Goal: Information Seeking & Learning: Learn about a topic

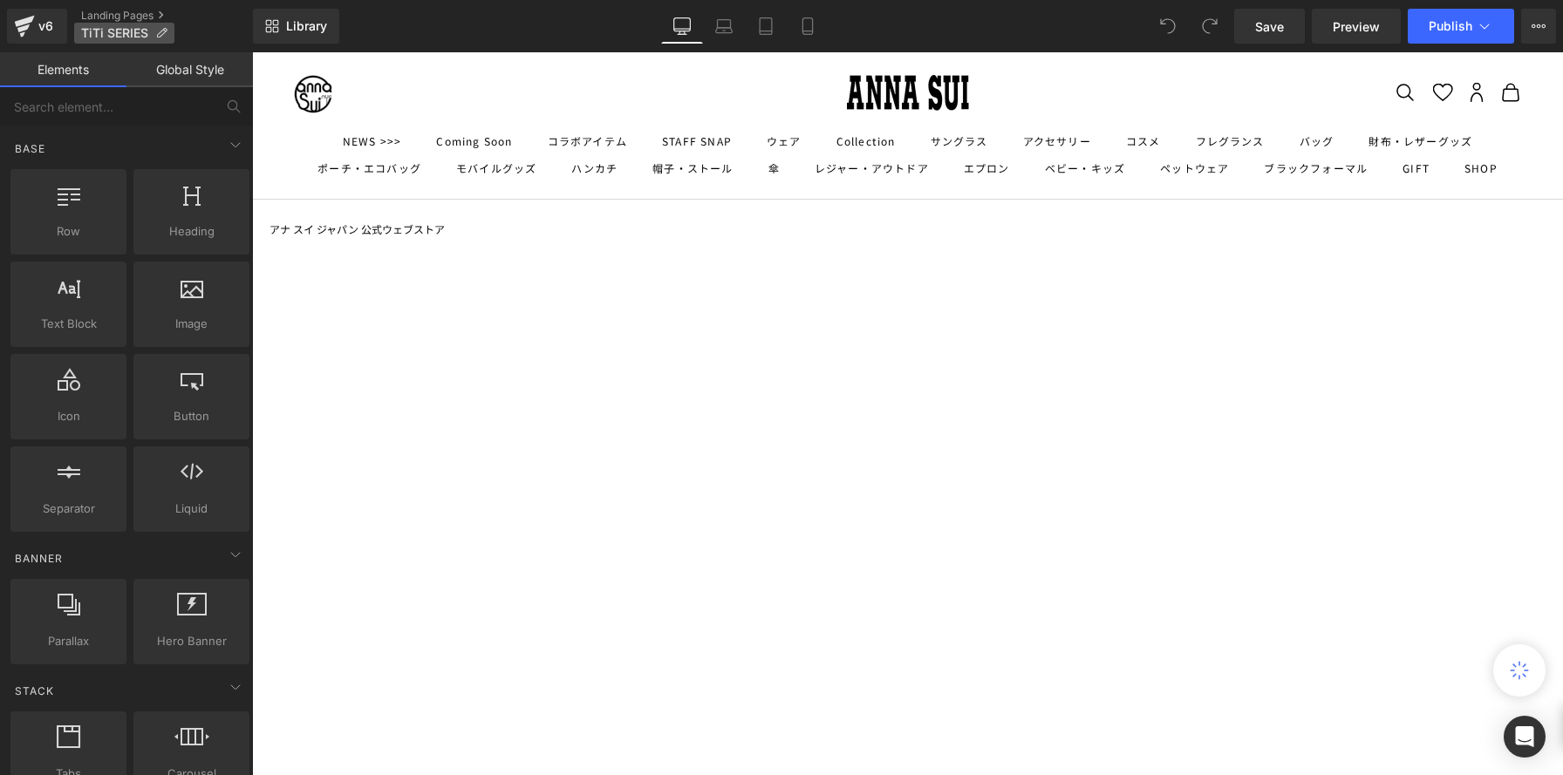
click at [134, 36] on span "TiTi SERIES" at bounding box center [114, 33] width 67 height 14
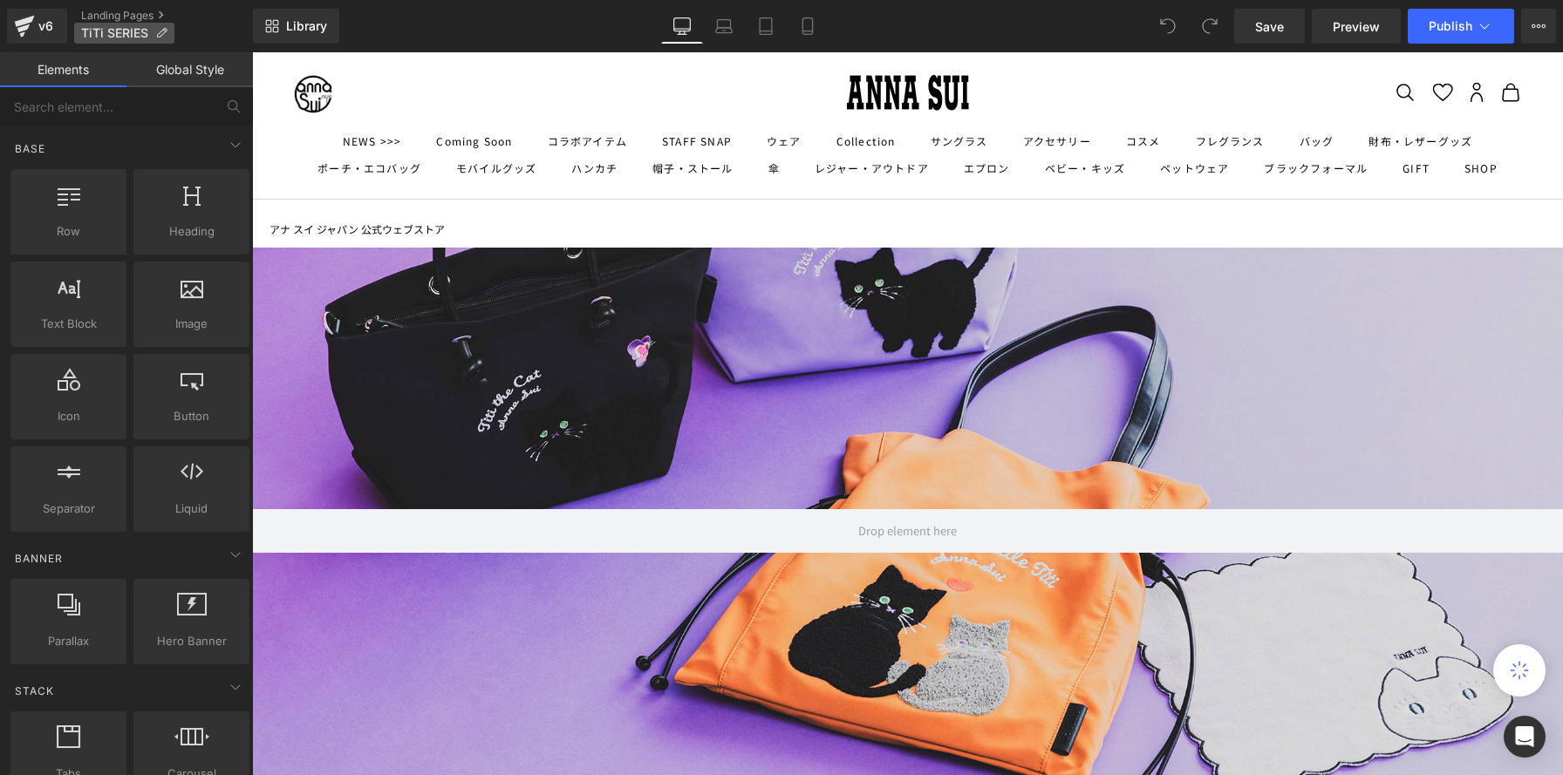
click at [134, 36] on span "TiTi SERIES" at bounding box center [114, 33] width 67 height 14
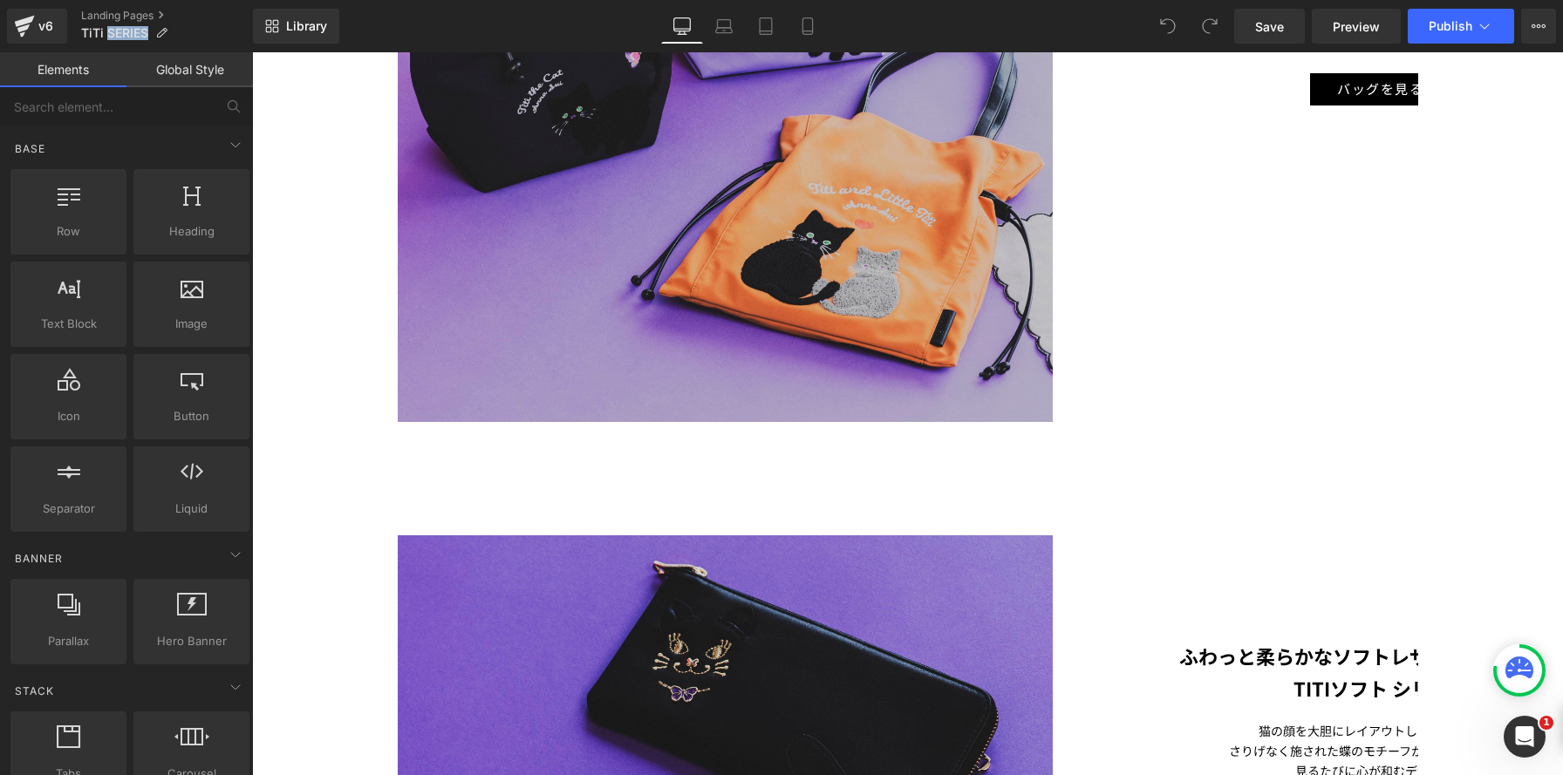
scroll to position [1091, 0]
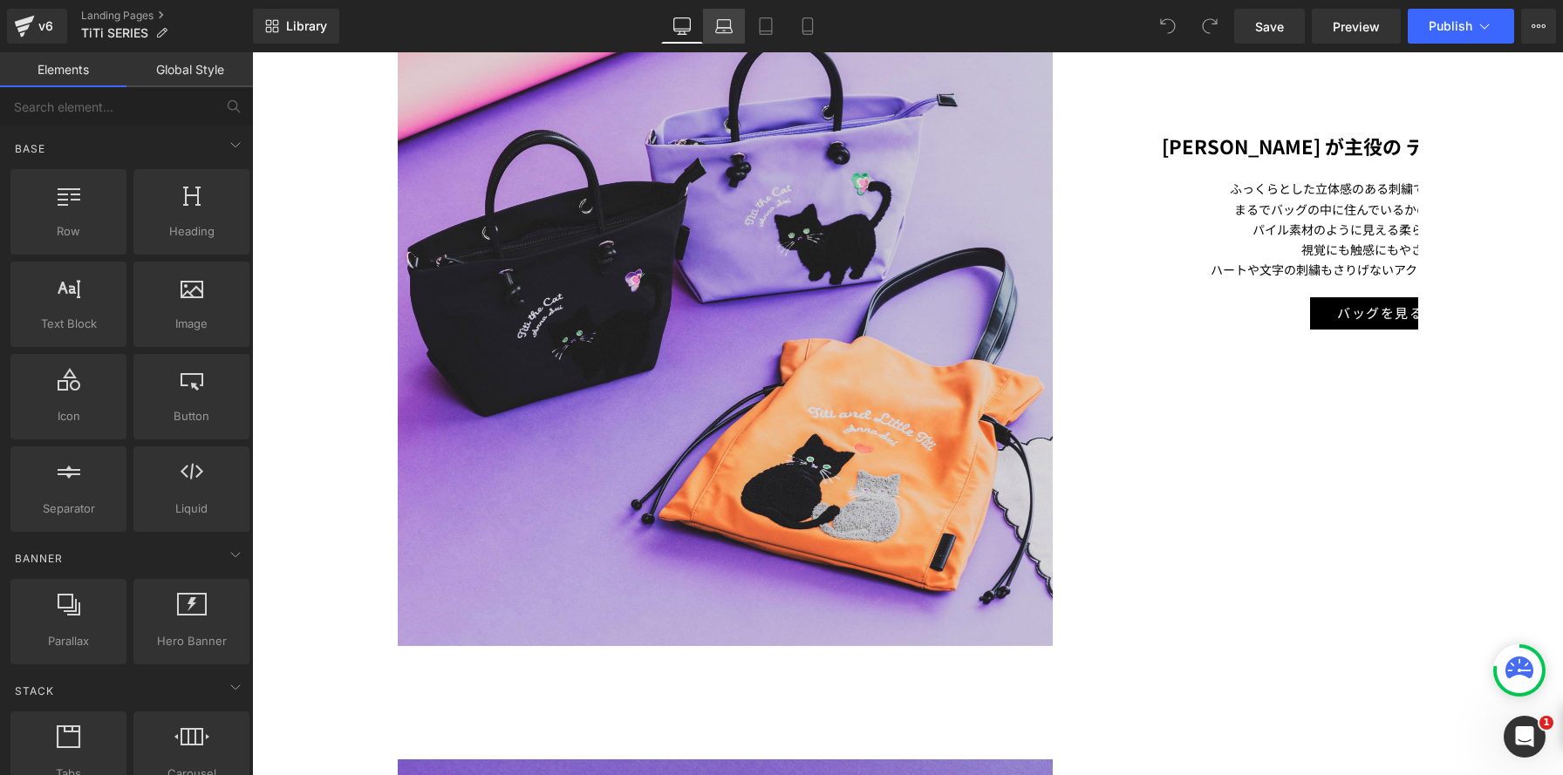
drag, startPoint x: 816, startPoint y: 24, endPoint x: 720, endPoint y: 25, distance: 96.0
click at [816, 24] on icon at bounding box center [807, 25] width 17 height 17
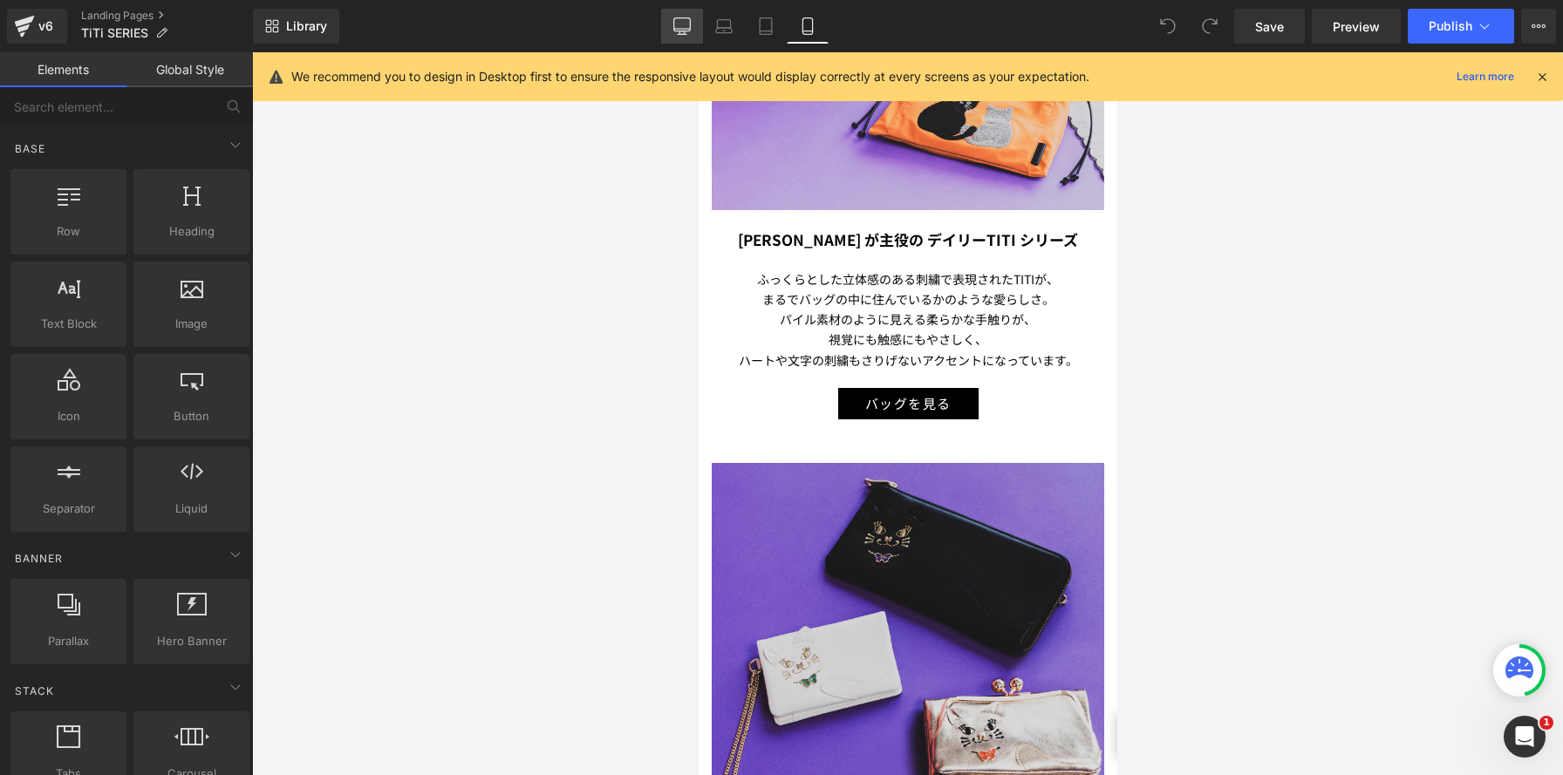
scroll to position [4231, 419]
click at [682, 24] on icon at bounding box center [681, 25] width 17 height 17
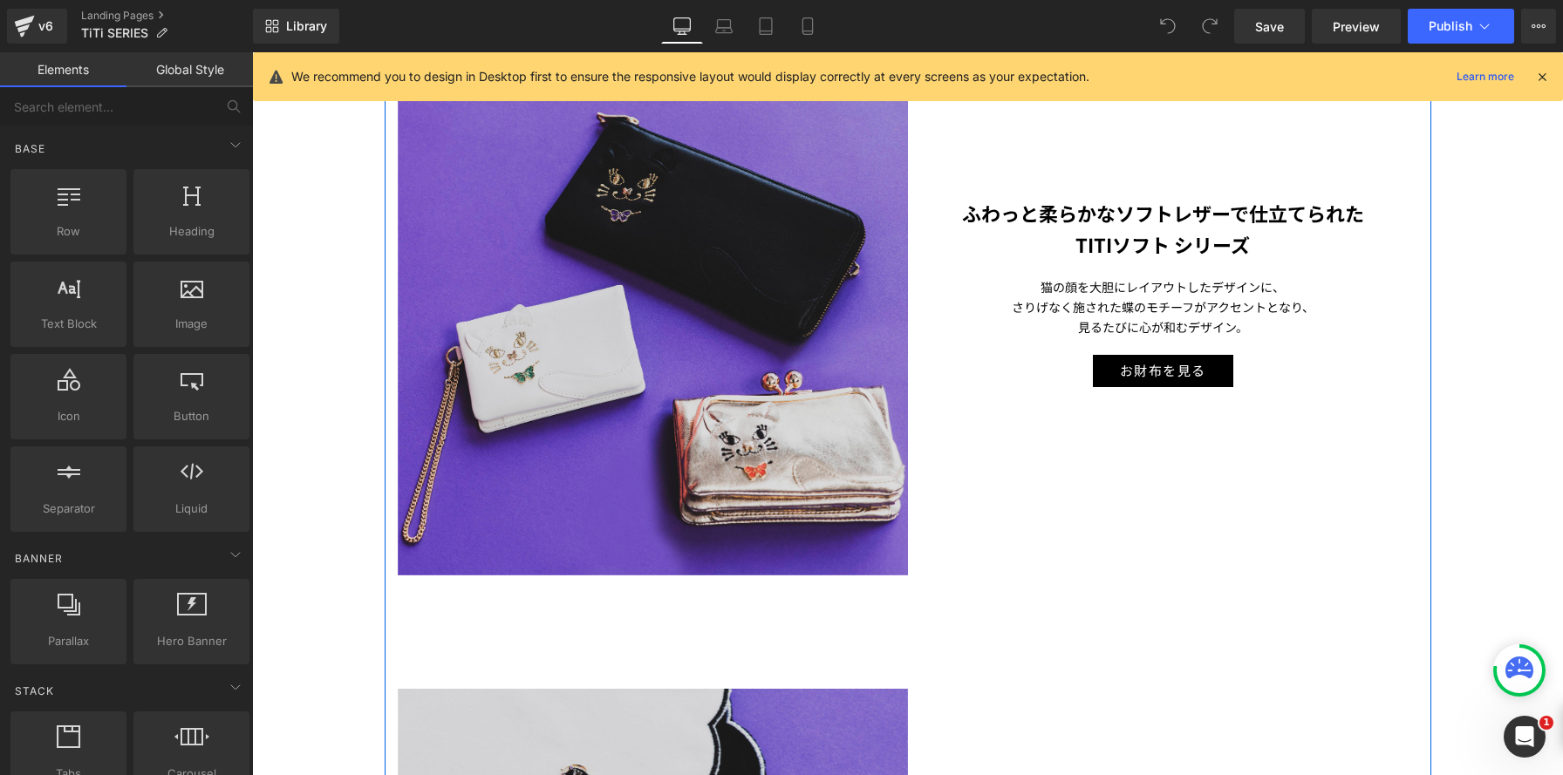
scroll to position [1574, 0]
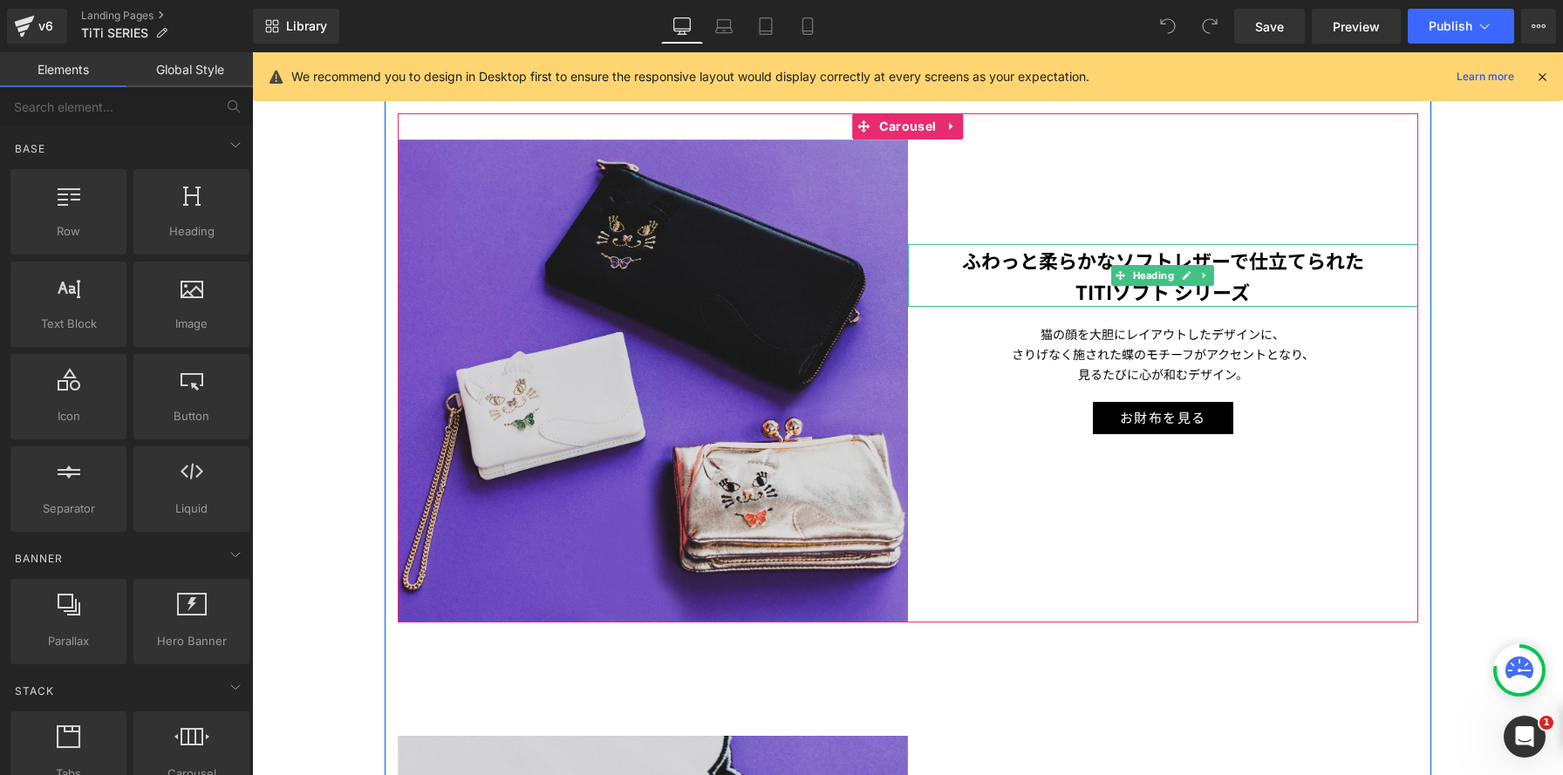
click at [971, 262] on strong "ふわっと柔らかなソフトレザーで仕立てられた" at bounding box center [1163, 260] width 402 height 28
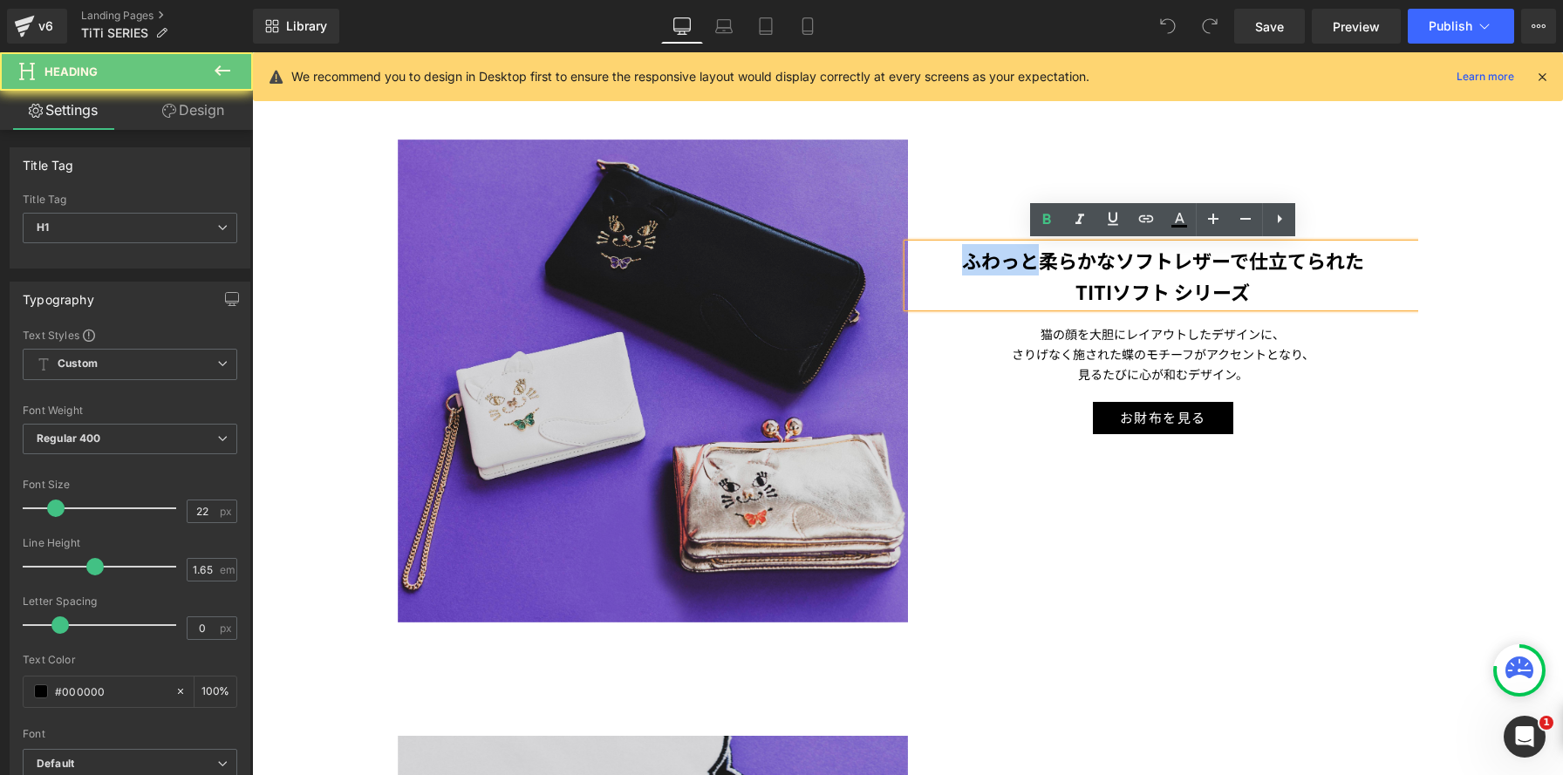
click at [971, 262] on strong "ふわっと柔らかなソフトレザーで仕立てられた" at bounding box center [1163, 260] width 402 height 28
click at [963, 263] on strong "ふわっと柔らかなソフトレザーで仕立てられた" at bounding box center [1163, 260] width 402 height 28
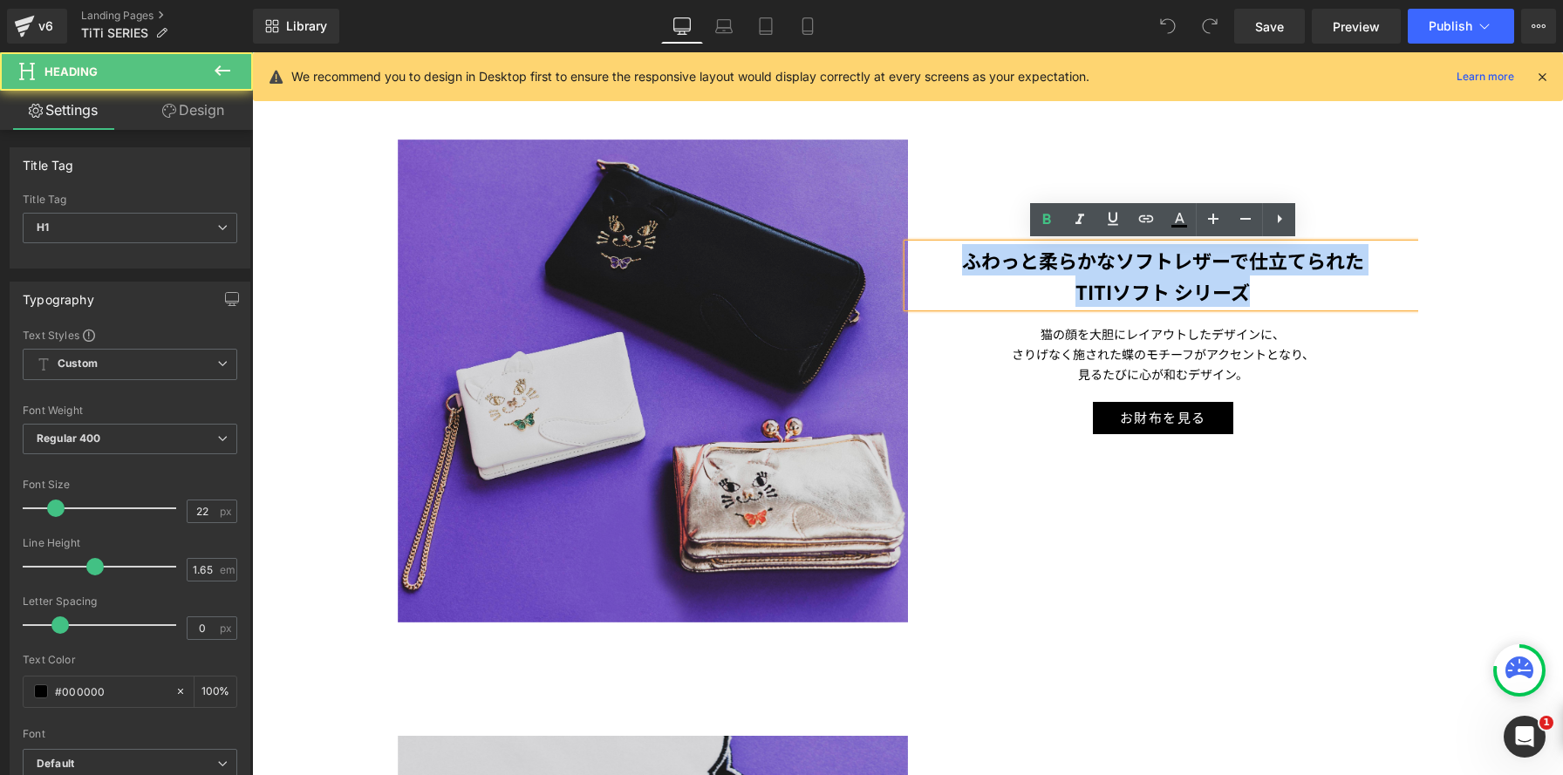
drag, startPoint x: 960, startPoint y: 263, endPoint x: 1298, endPoint y: 306, distance: 340.3
click at [1298, 306] on div "ふわっと柔らかなソフトレザーで仕立てられた TITIソフト シリーズ" at bounding box center [1163, 276] width 510 height 64
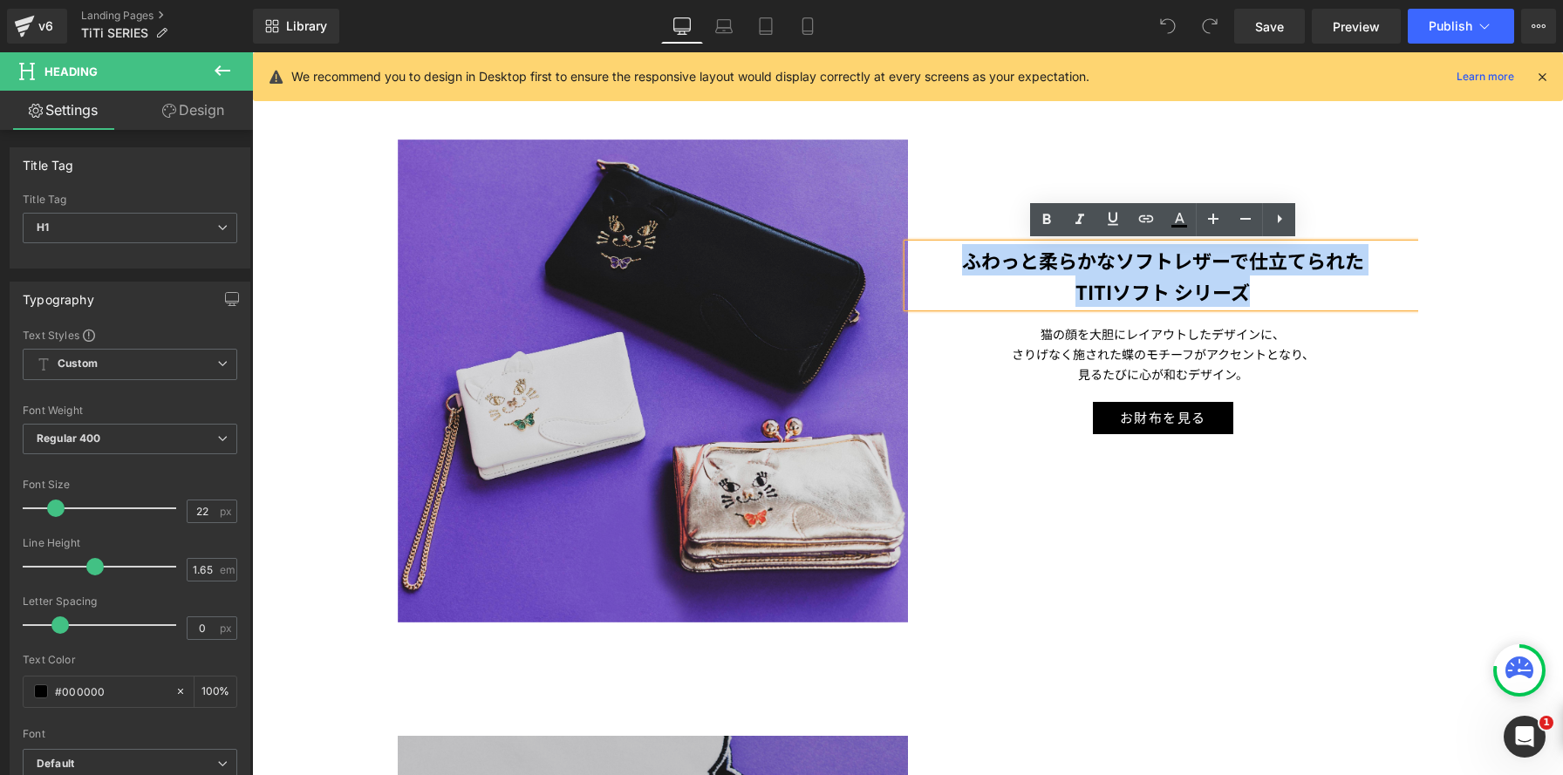
copy div "ふわっと柔らかなソフトレザーで仕立てられた TITIソフト シリーズ"
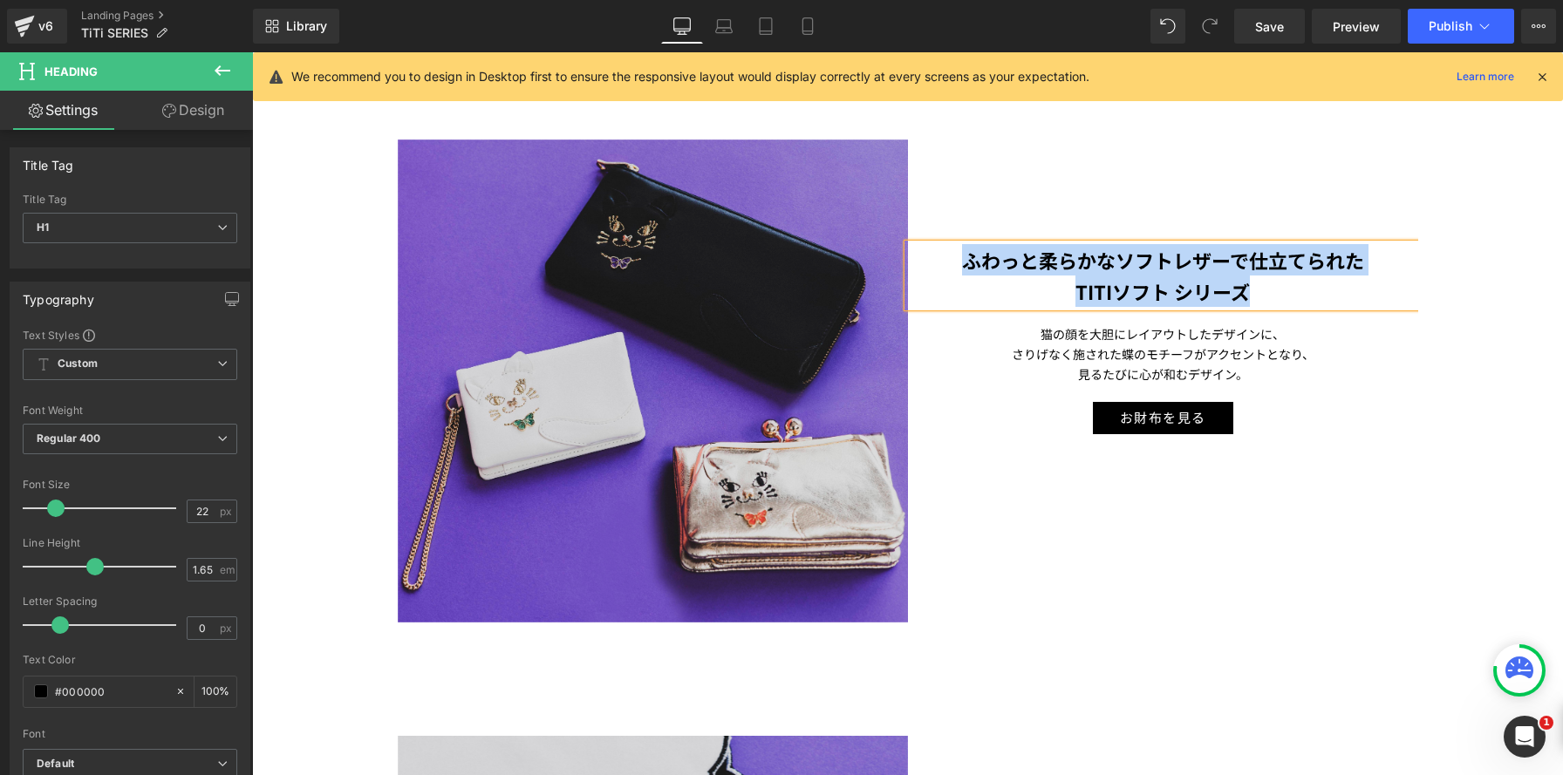
click at [1041, 362] on p "さりげなく施された蝶のモチーフがアクセントとなり、" at bounding box center [1163, 355] width 510 height 20
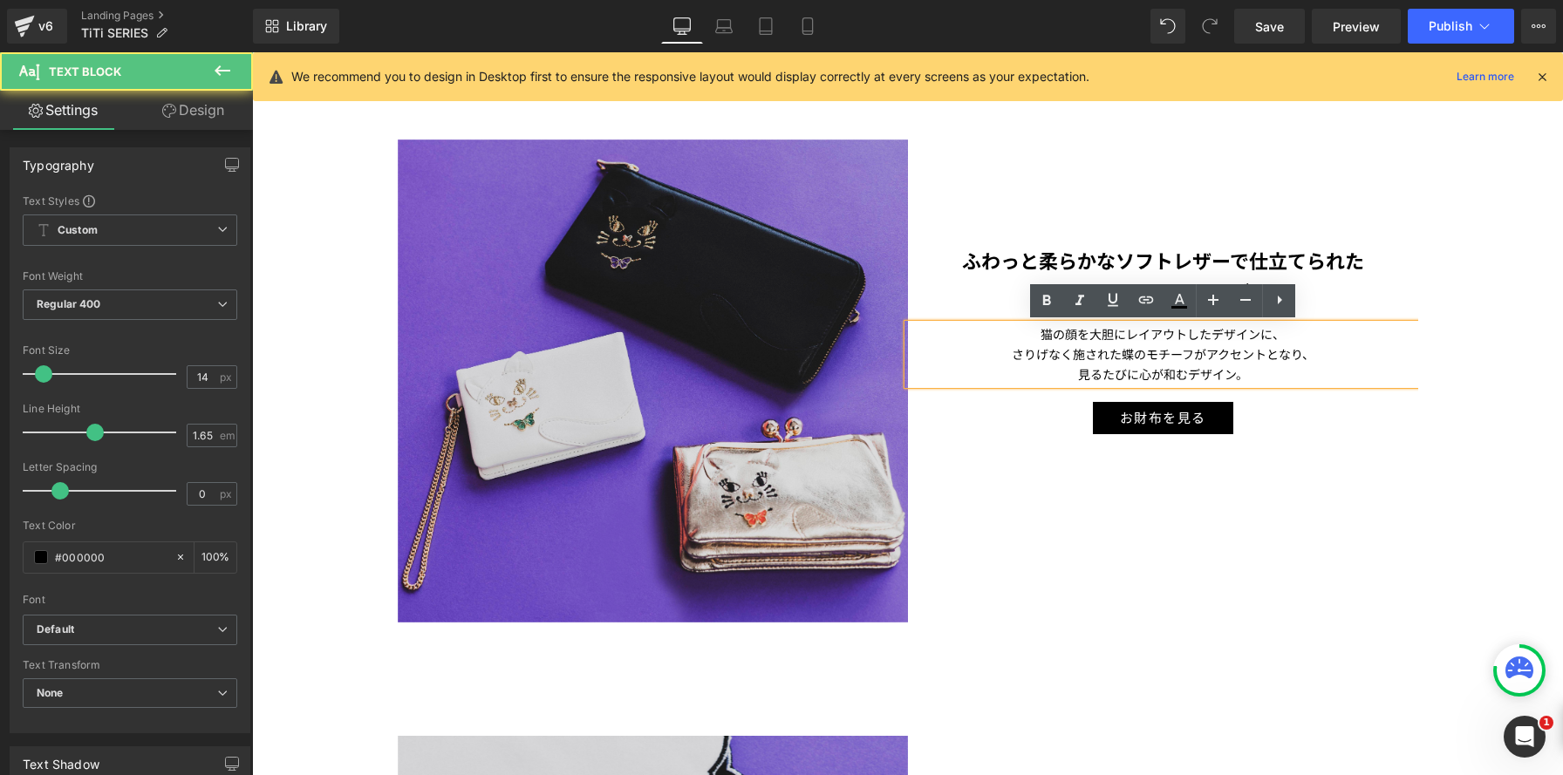
click at [1054, 345] on p "さりげなく施された蝶のモチーフがアクセントとなり、" at bounding box center [1163, 355] width 510 height 20
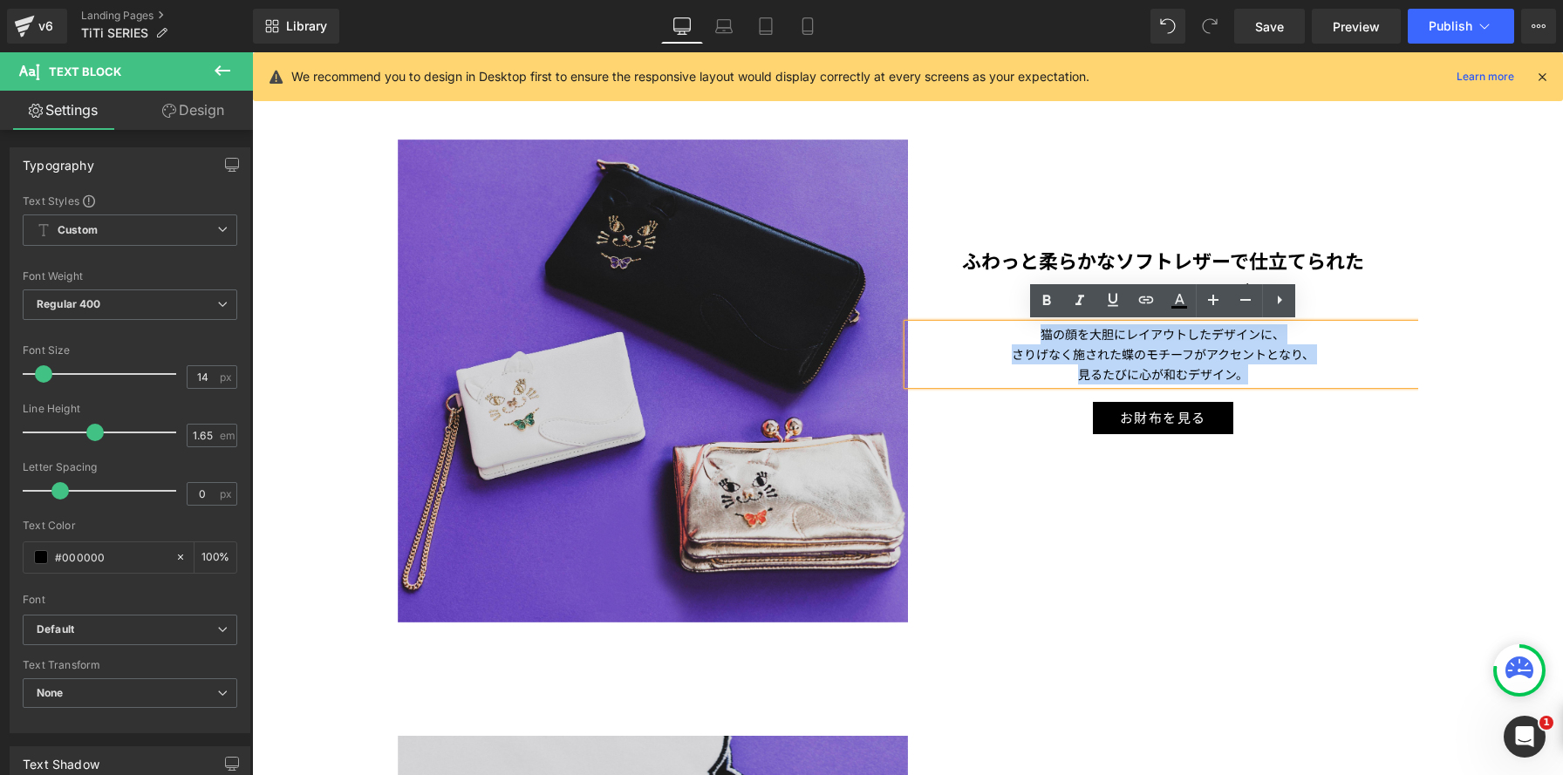
drag, startPoint x: 1040, startPoint y: 337, endPoint x: 1273, endPoint y: 379, distance: 236.8
click at [1273, 379] on div "猫の顔を大胆にレイアウトしたデザインに、 さりげなく施された蝶のモチーフがアクセントとなり、 見るたびに心が和むデザイン。" at bounding box center [1163, 354] width 510 height 60
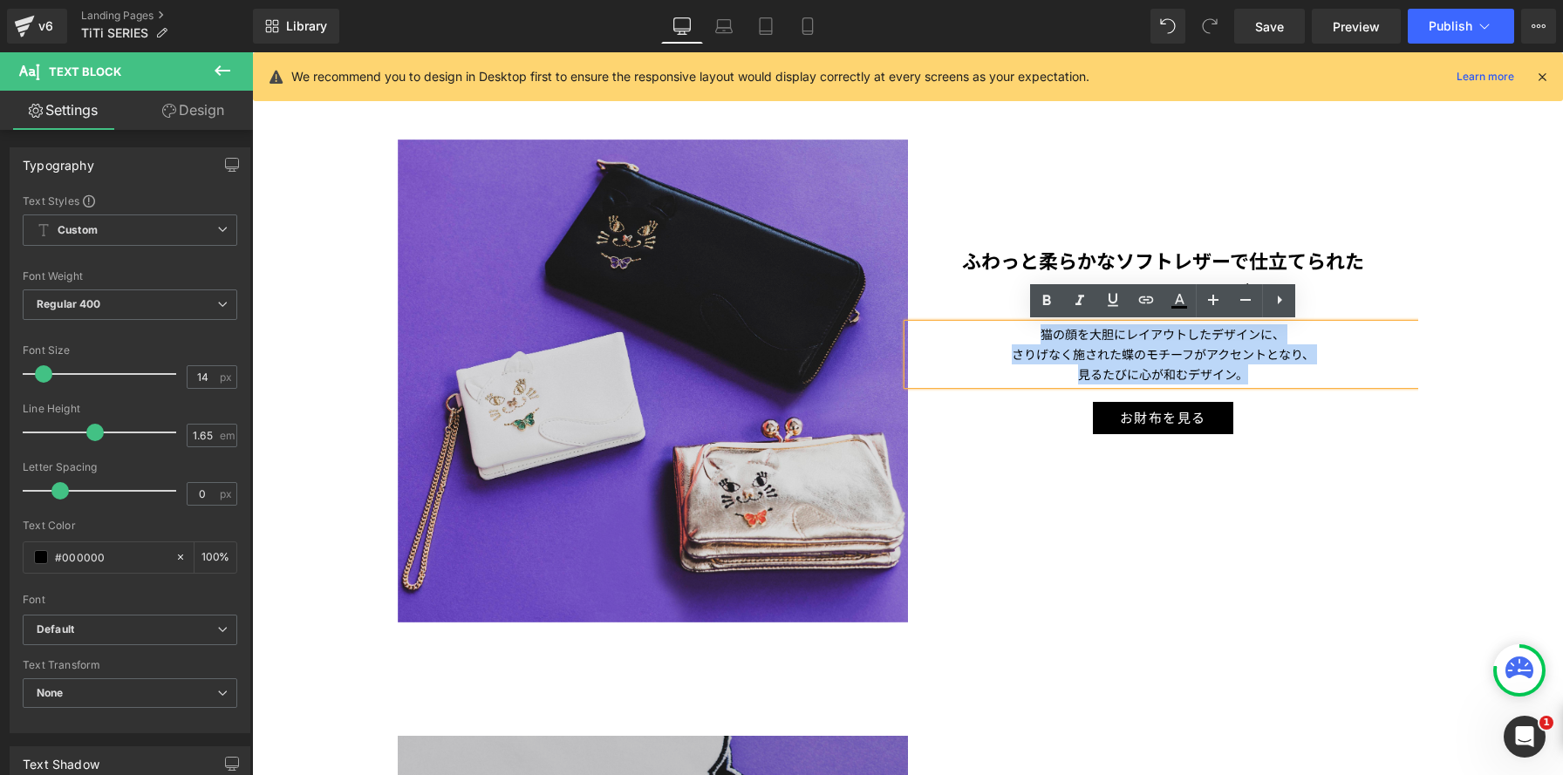
copy div "猫の顔を大胆にレイアウトしたデザインに、 さりげなく施された蝶のモチーフがアクセントとなり、 見るたびに心が和むデザイン。"
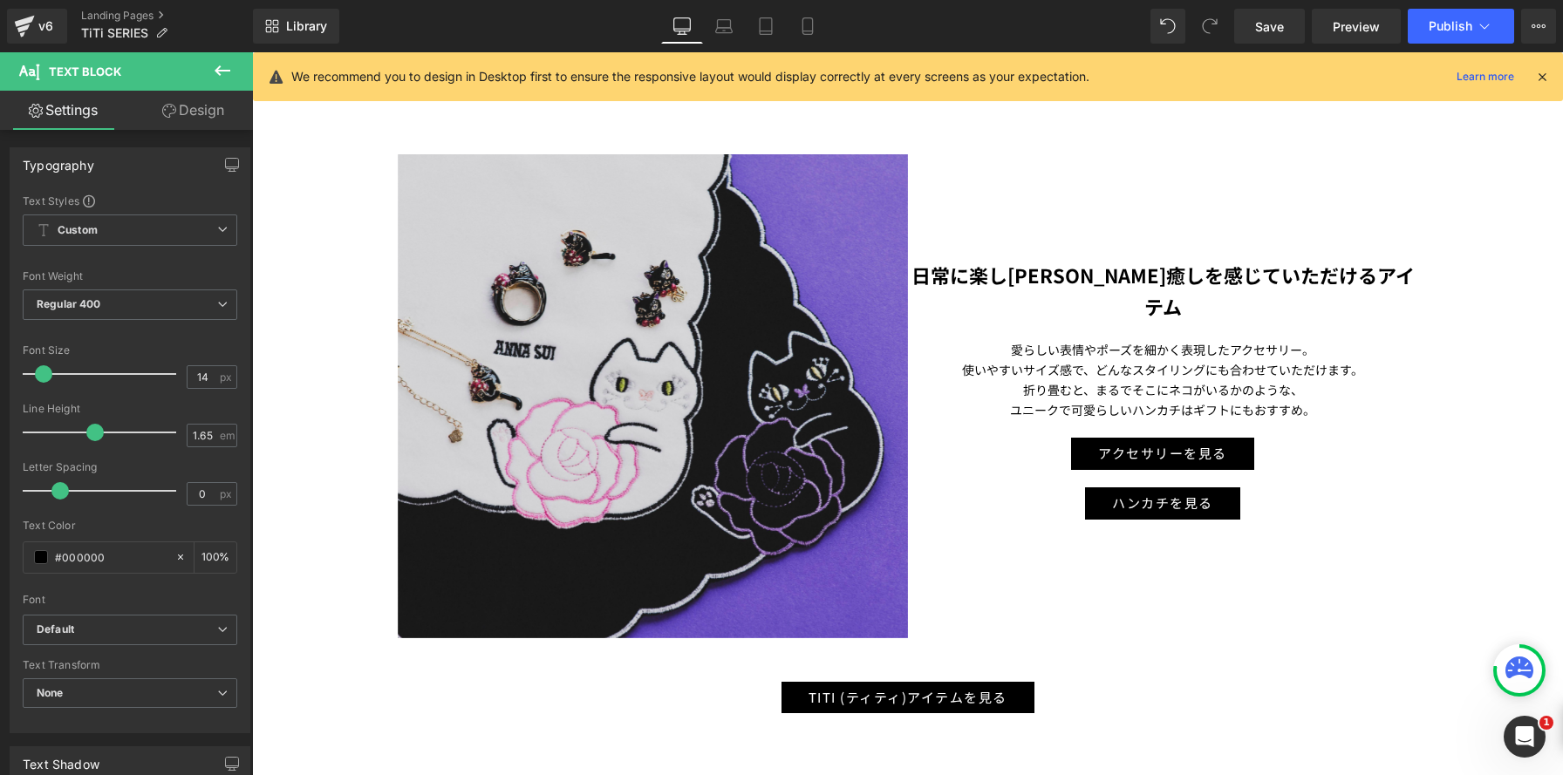
scroll to position [2146, 0]
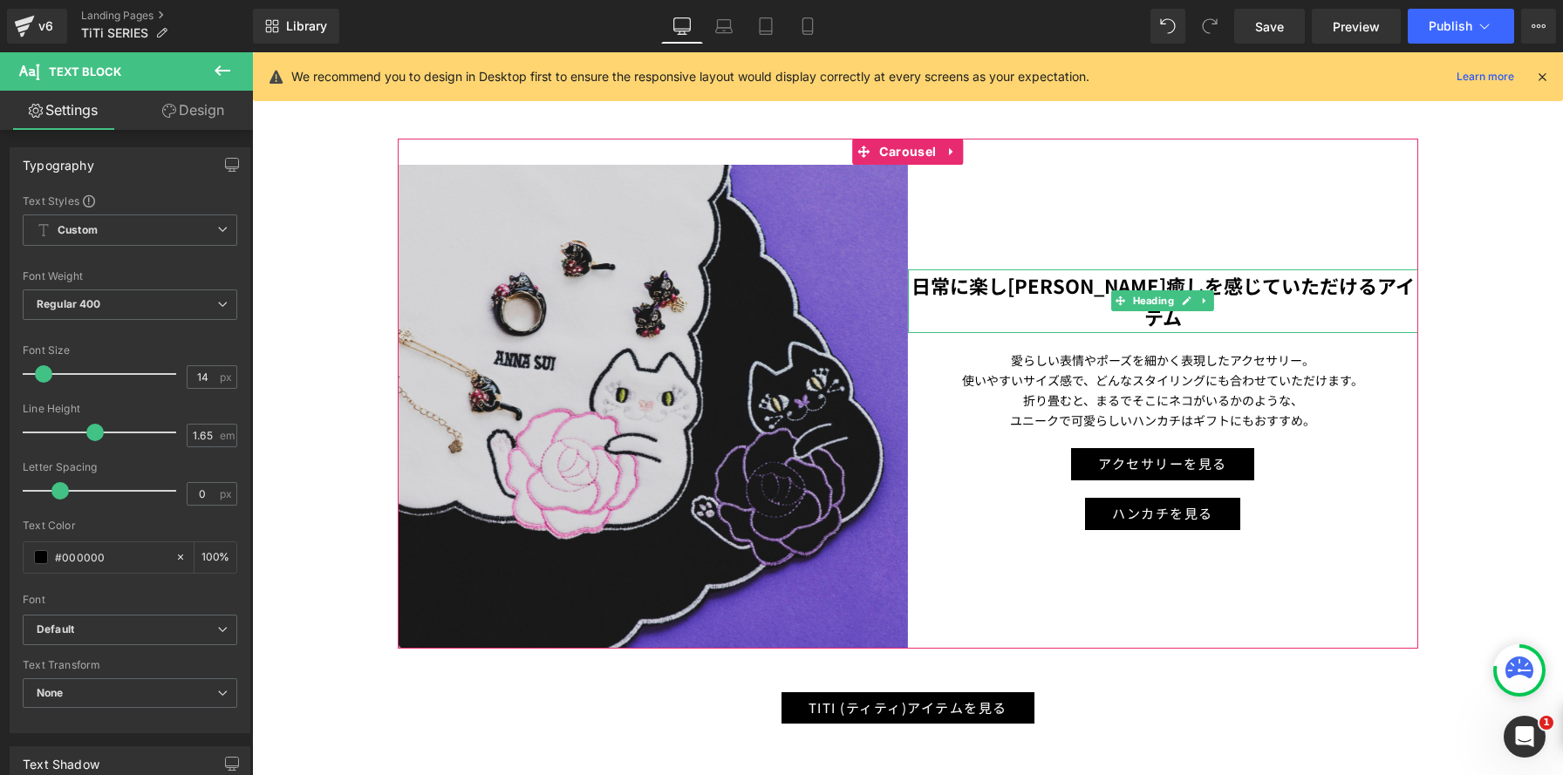
click at [992, 287] on strong "日常に楽し[PERSON_NAME]癒しを感じていただけるアイテム" at bounding box center [1162, 300] width 503 height 59
drag, startPoint x: 992, startPoint y: 287, endPoint x: 981, endPoint y: 287, distance: 10.5
click at [991, 287] on strong "日常に楽し[PERSON_NAME]癒しを感じていただけるアイテム" at bounding box center [1162, 300] width 503 height 59
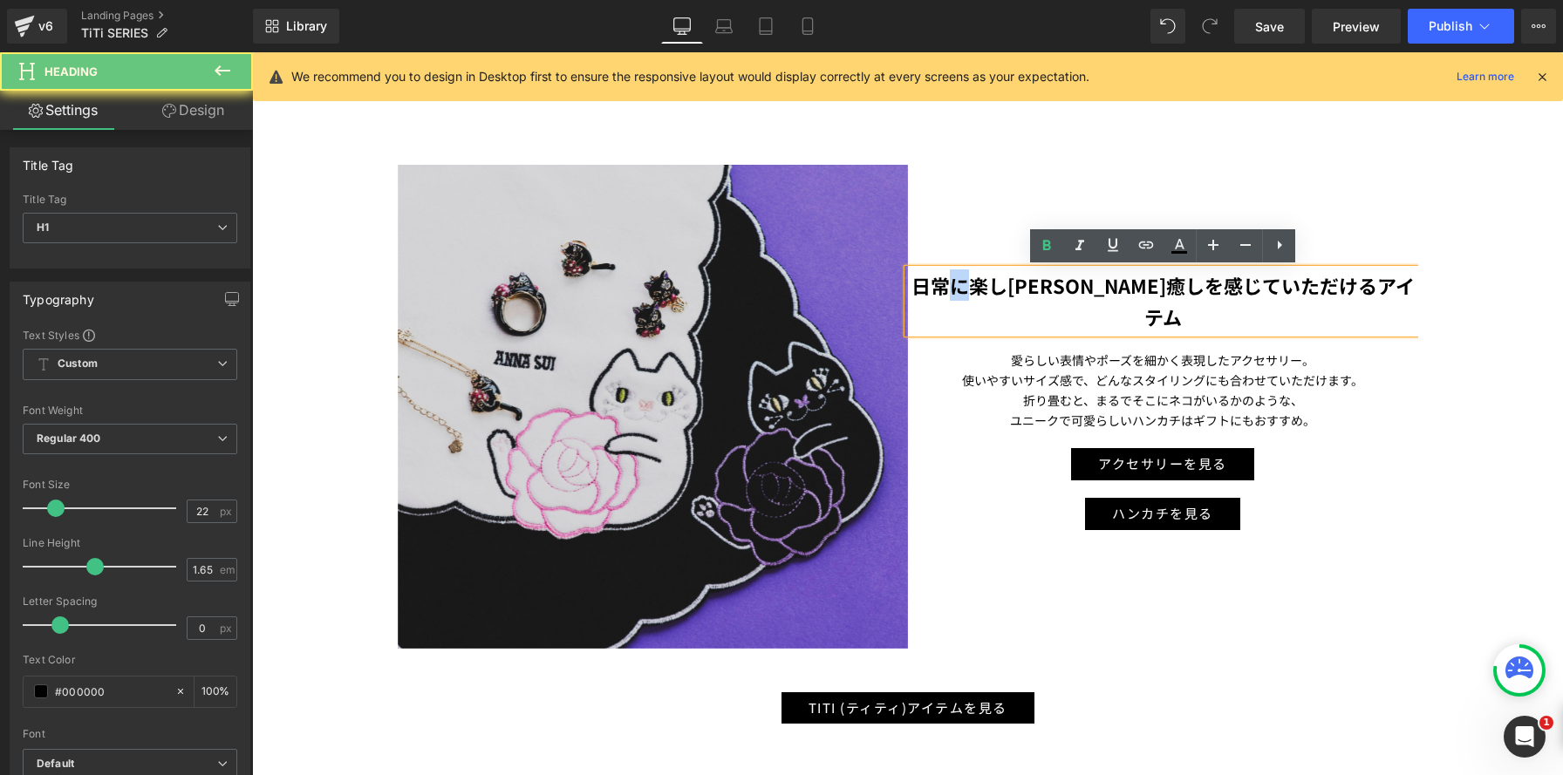
click at [1003, 351] on p "愛らしい表情やポーズを細かく表現したアクセサリー。" at bounding box center [1163, 361] width 510 height 20
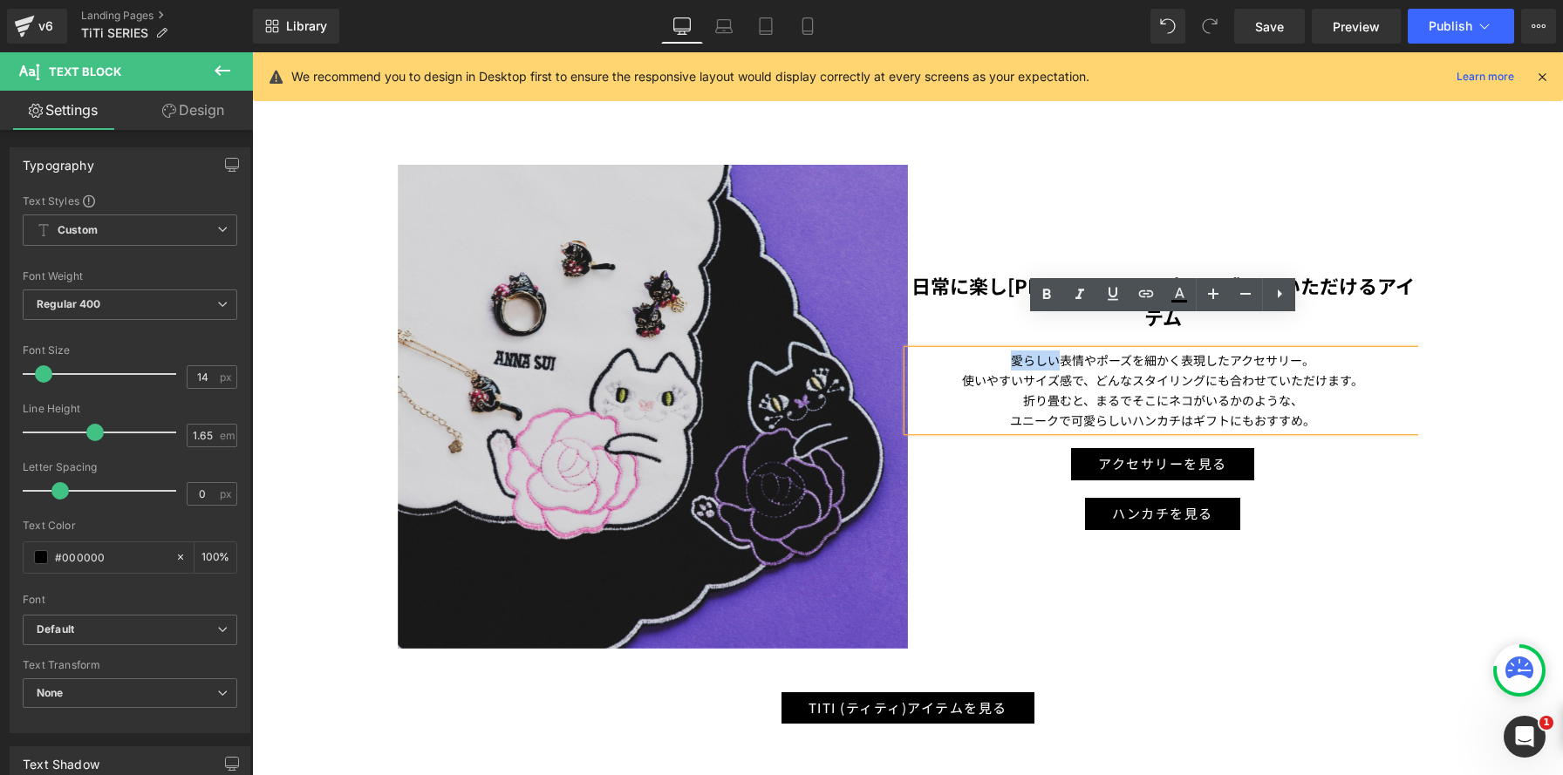
click at [1004, 351] on p "愛らしい表情やポーズを細かく表現したアクセサリー。" at bounding box center [1163, 361] width 510 height 20
click at [1006, 351] on p "愛らしい表情やポーズを細かく表現したアクセサリー。" at bounding box center [1163, 361] width 510 height 20
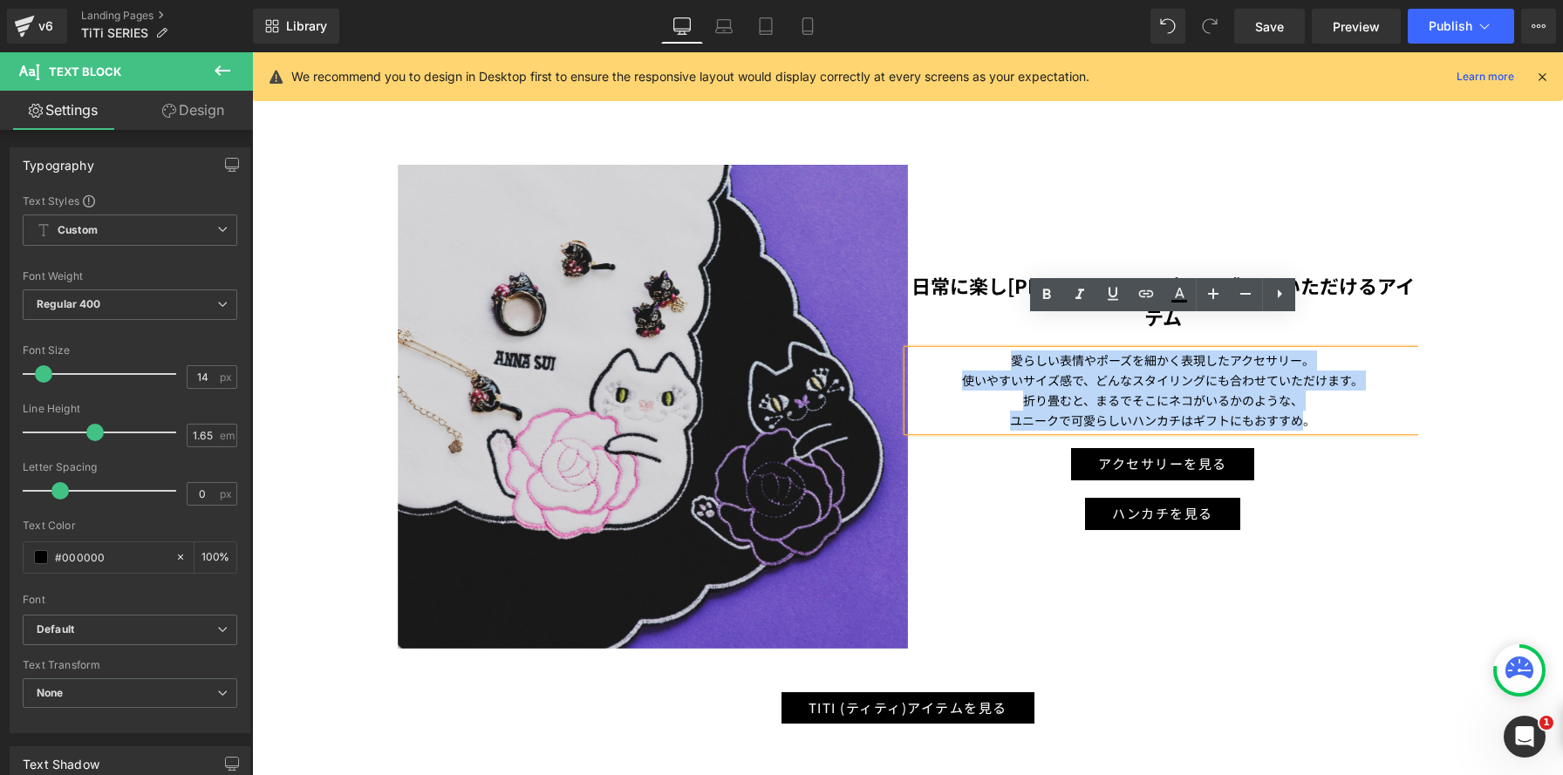
drag, startPoint x: 1000, startPoint y: 329, endPoint x: 1307, endPoint y: 398, distance: 314.6
click at [1307, 398] on div "愛らしい表情やポーズを細かく表現したアクセサリー。 使いやすいサイズ感で、どんなスタイリングにも合わせていただけます。 折り畳むと、まるでそこにネコがいるかの…" at bounding box center [1163, 391] width 510 height 80
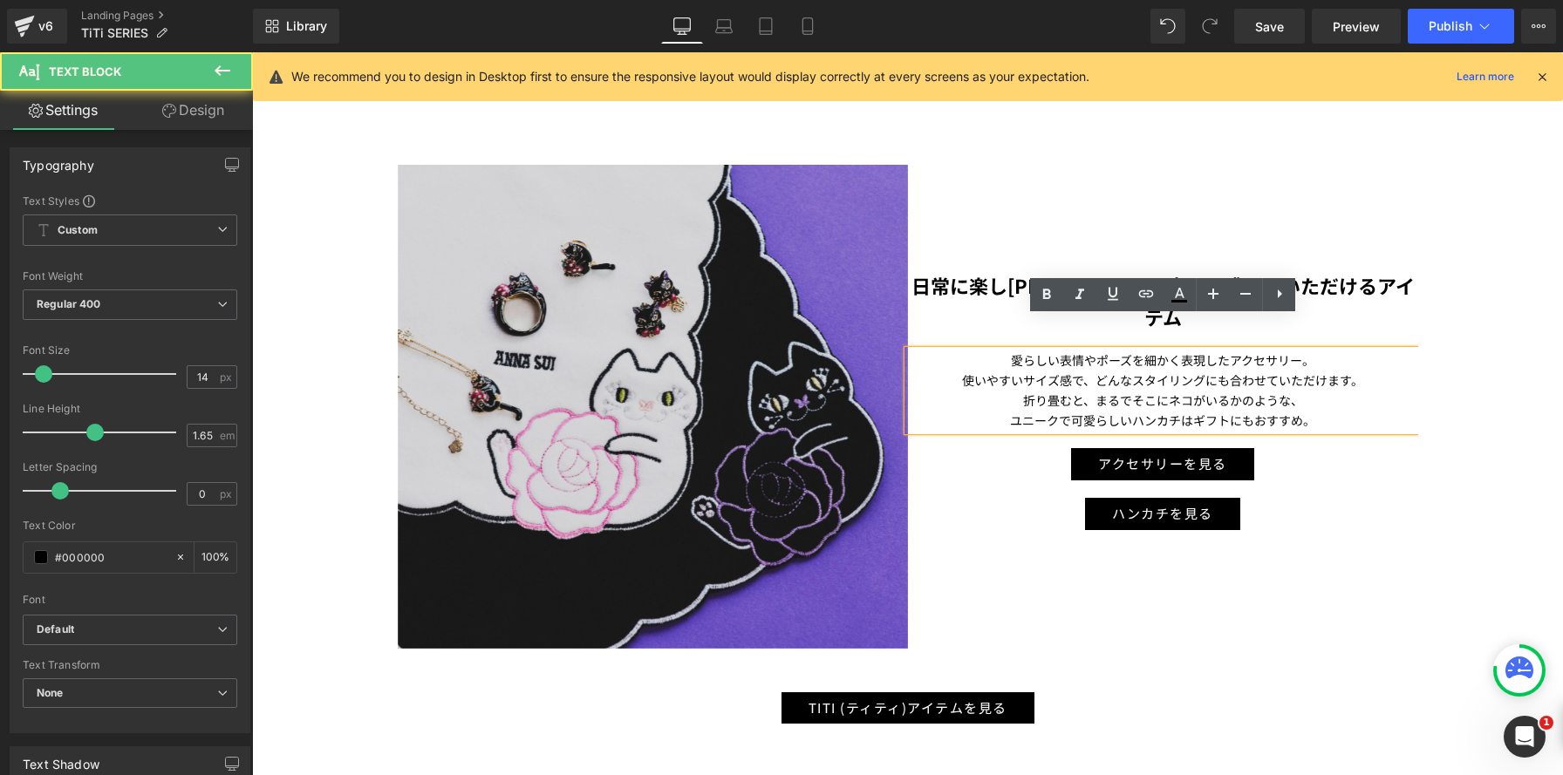
click at [1323, 411] on p "ユニークで可愛らしいハンカチはギフトにもおすすめ。" at bounding box center [1163, 421] width 510 height 20
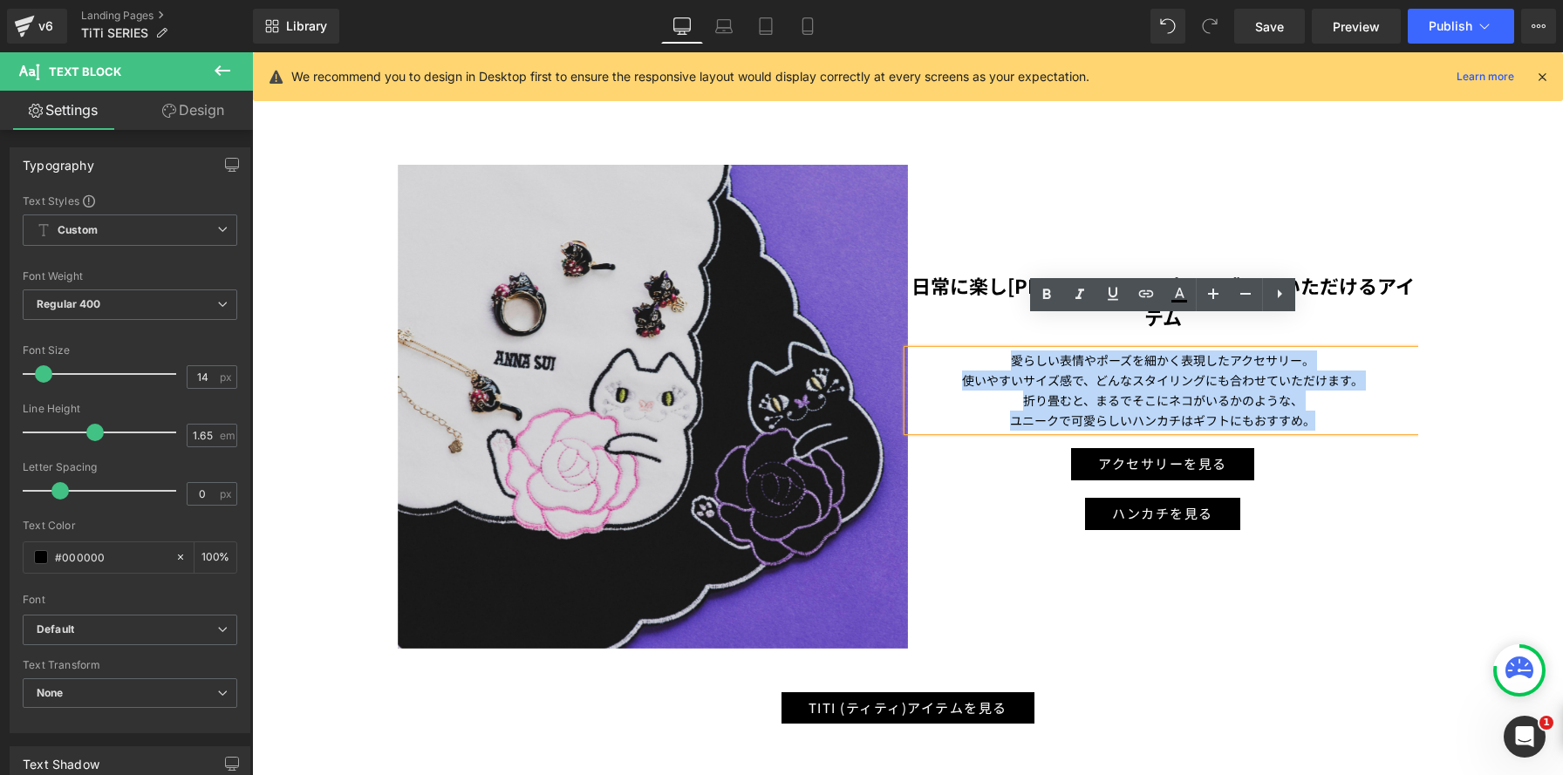
drag, startPoint x: 1325, startPoint y: 389, endPoint x: 1000, endPoint y: 318, distance: 332.1
click at [1000, 351] on div "愛らしい表情やポーズを細かく表現したアクセサリー。 使いやすいサイズ感で、どんなスタイリングにも合わせていただけます。 折り畳むと、まるでそこにネコがいるかの…" at bounding box center [1163, 391] width 510 height 80
copy div "愛らしい表情やポーズを細かく表現したアクセサリー。 使いやすいサイズ感で、どんなスタイリングにも合わせていただけます。 折り畳むと、まるでそこにネコがいるかの…"
click at [1342, 283] on strong "日常に楽し[PERSON_NAME]癒しを感じていただけるアイテム" at bounding box center [1162, 300] width 503 height 59
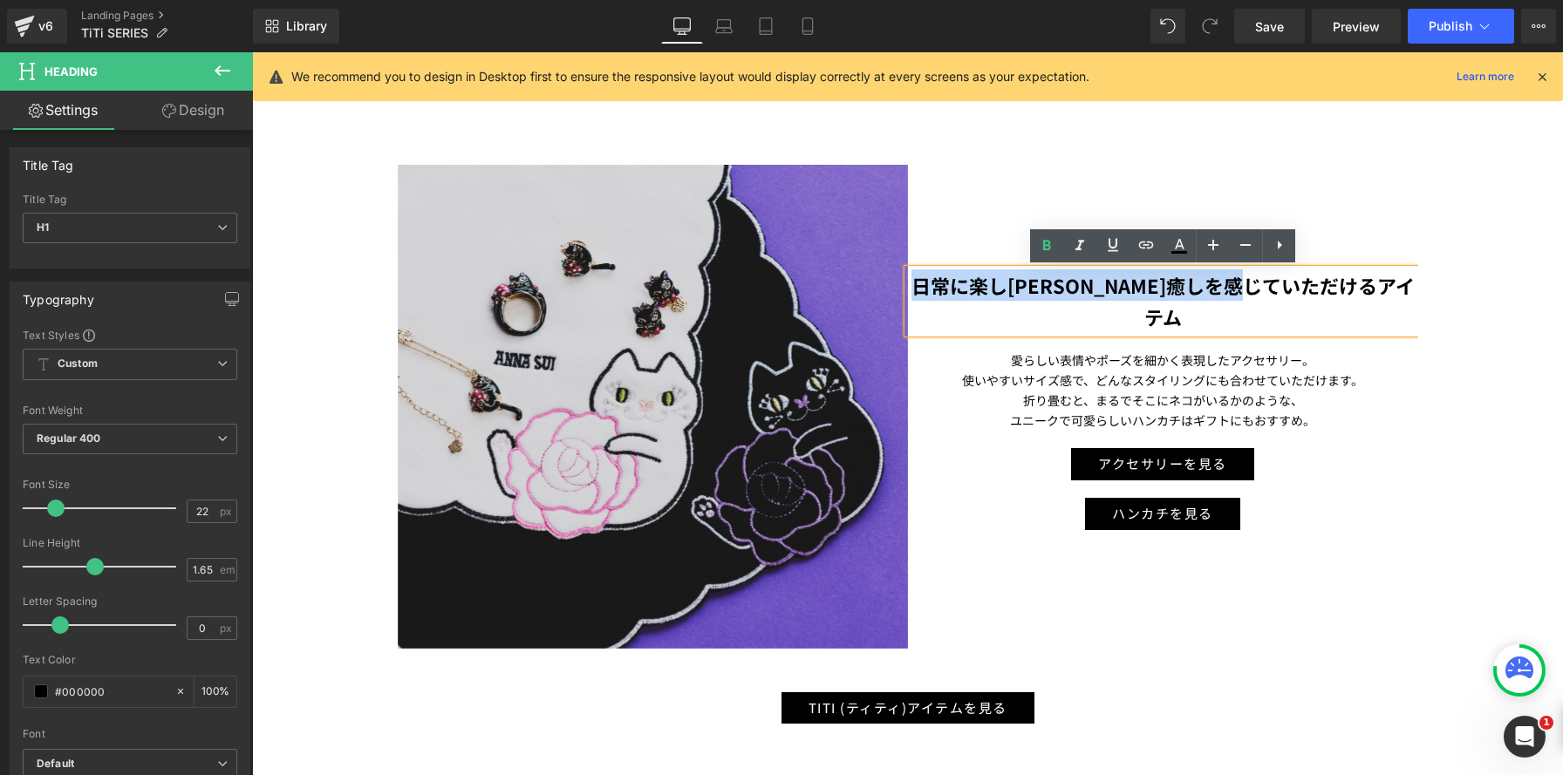
drag, startPoint x: 1382, startPoint y: 287, endPoint x: 932, endPoint y: 291, distance: 449.2
click at [938, 271] on h1 "日常に楽し[PERSON_NAME]癒しを感じていただけるアイテム" at bounding box center [1163, 302] width 510 height 64
copy strong "日常に楽し[PERSON_NAME]癒しを感じていただけるアイテム"
